Goal: Transaction & Acquisition: Book appointment/travel/reservation

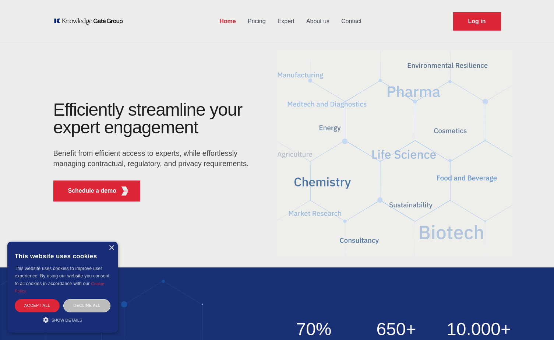
click at [257, 22] on link "Pricing" at bounding box center [257, 21] width 30 height 19
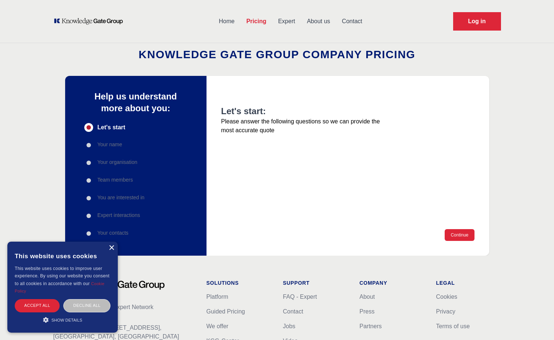
click at [110, 249] on div "×" at bounding box center [112, 248] width 6 height 6
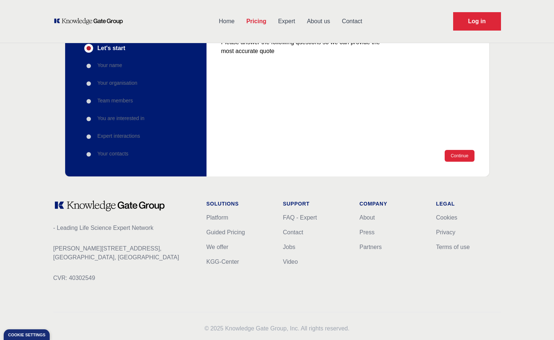
scroll to position [96, 0]
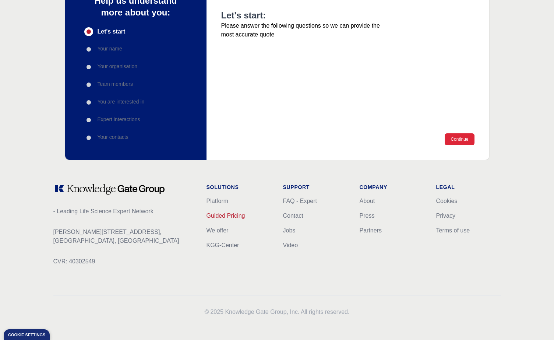
click at [228, 217] on link "Guided Pricing" at bounding box center [226, 216] width 39 height 6
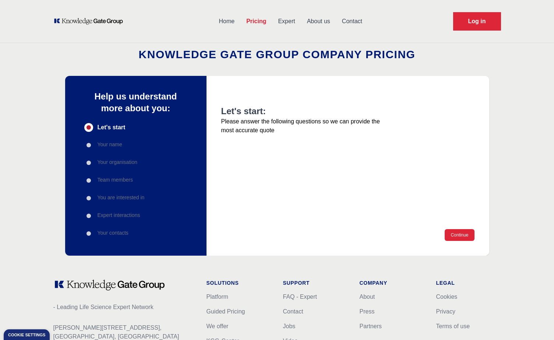
click at [233, 19] on link "Home" at bounding box center [227, 21] width 28 height 19
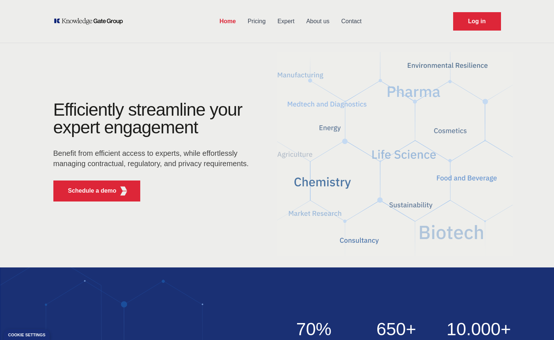
click at [294, 19] on link "Expert" at bounding box center [286, 21] width 29 height 19
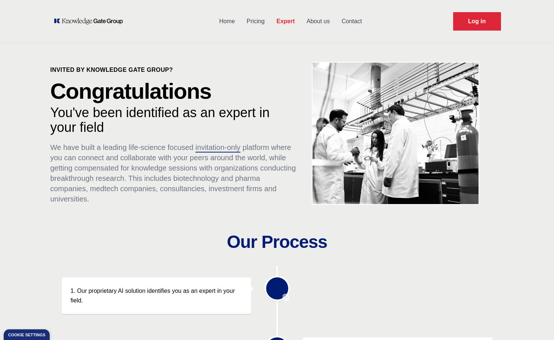
click at [238, 20] on link "Home" at bounding box center [227, 21] width 28 height 19
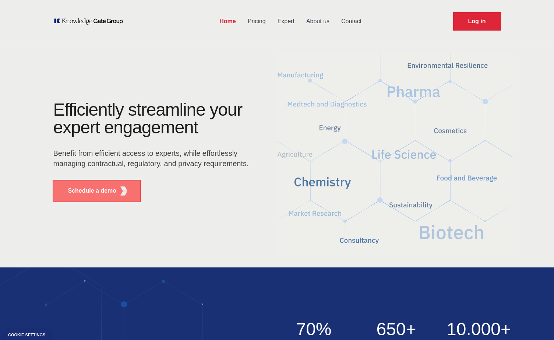
click at [111, 194] on p "Schedule a demo" at bounding box center [92, 190] width 49 height 9
